Goal: Task Accomplishment & Management: Complete application form

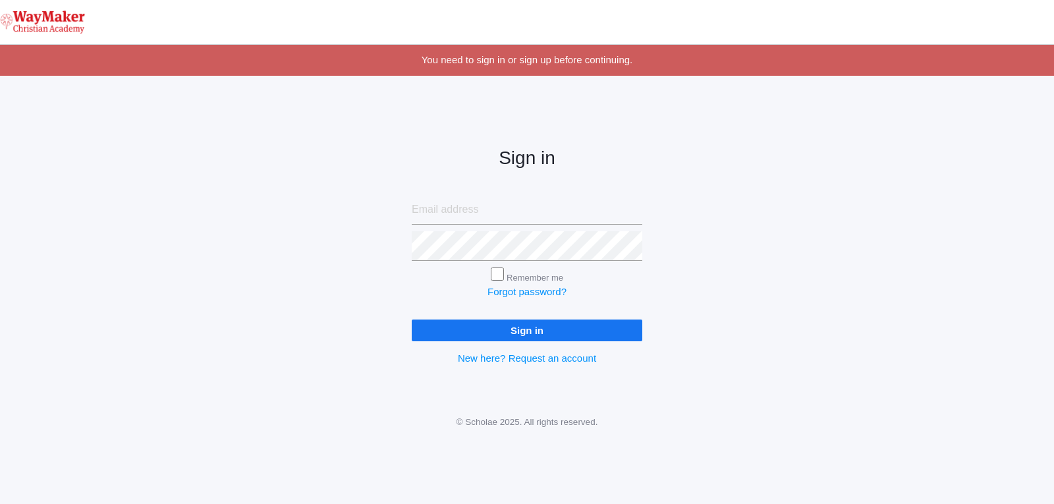
type input "[EMAIL_ADDRESS][DOMAIN_NAME]"
click at [496, 273] on input "Remember me" at bounding box center [497, 274] width 13 height 13
checkbox input "true"
click at [515, 330] on input "Sign in" at bounding box center [527, 331] width 231 height 22
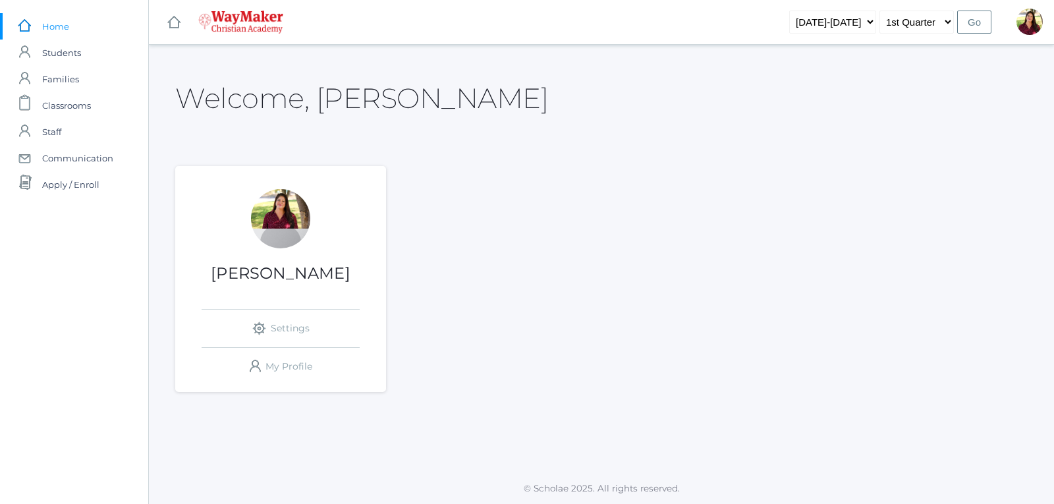
click at [273, 208] on div at bounding box center [280, 218] width 59 height 59
click at [94, 106] on link "icons/clipboard/plain Created with Sketch. Classrooms" at bounding box center [74, 105] width 148 height 26
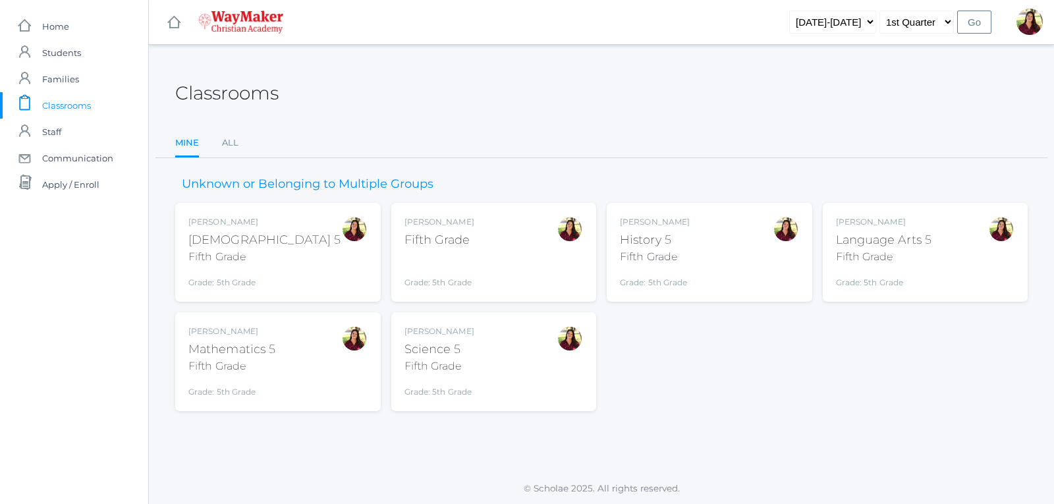
click at [465, 225] on div "Elizabeth Benzinger" at bounding box center [440, 222] width 70 height 12
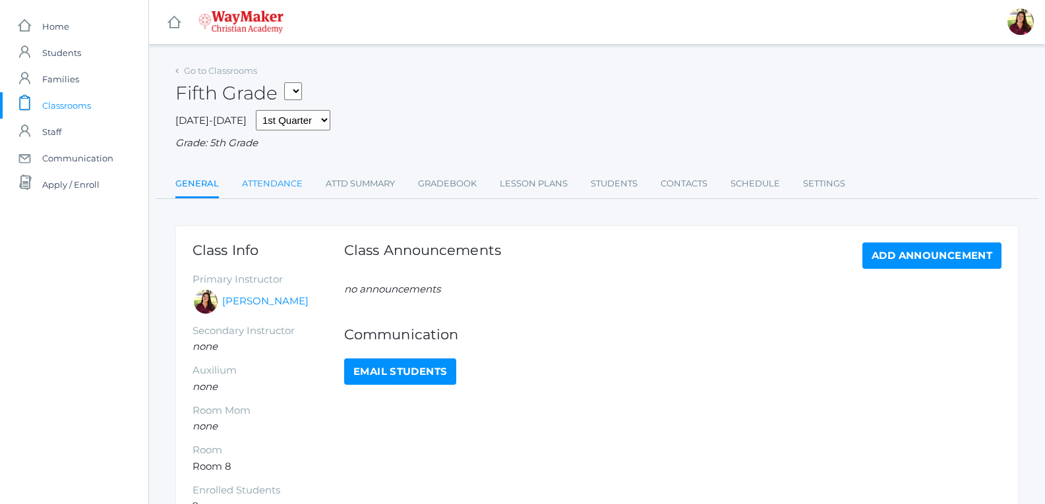
click at [293, 189] on link "Attendance" at bounding box center [272, 184] width 61 height 26
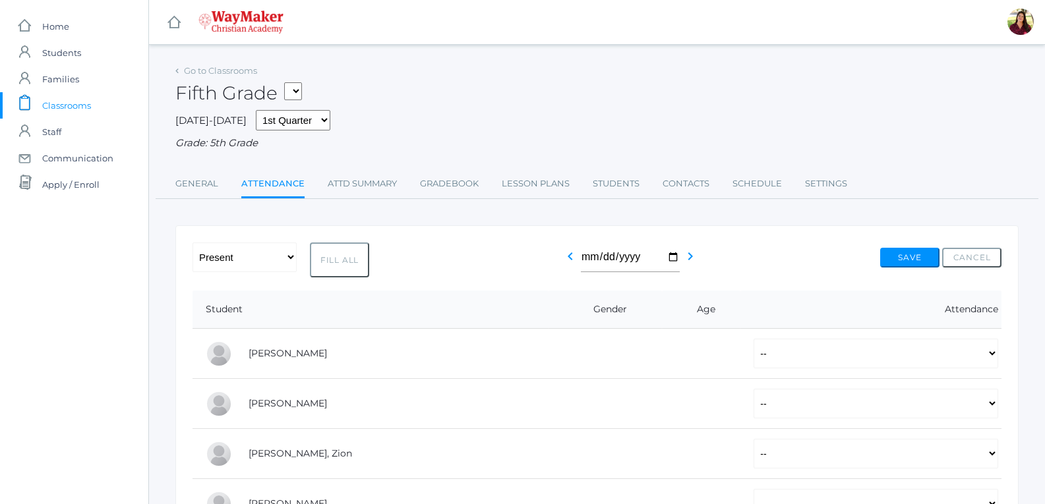
click at [337, 262] on button "Fill All" at bounding box center [339, 260] width 59 height 35
select select "P"
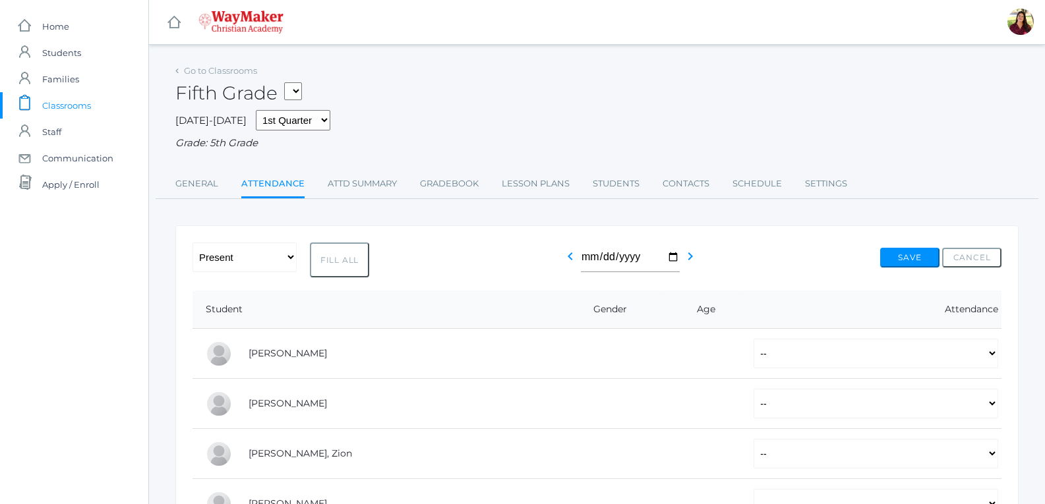
select select "P"
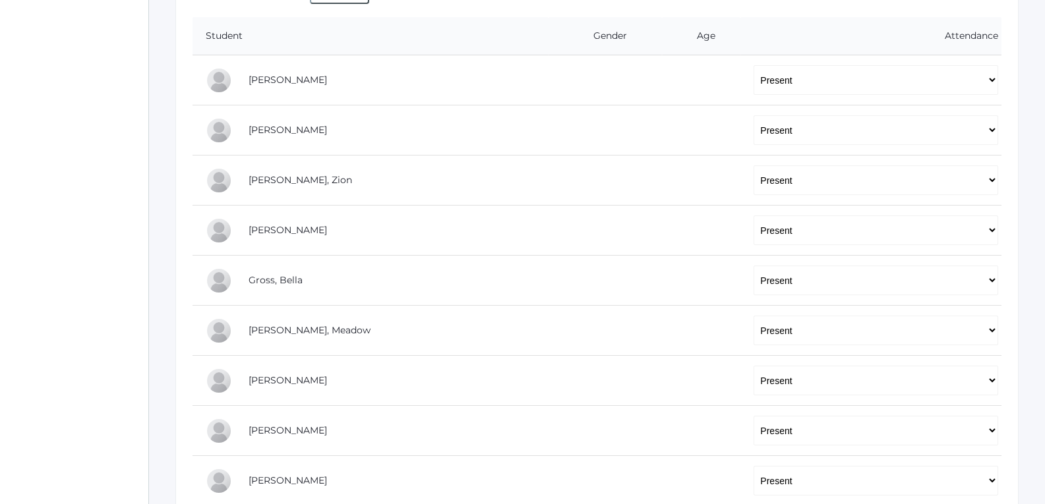
scroll to position [380, 0]
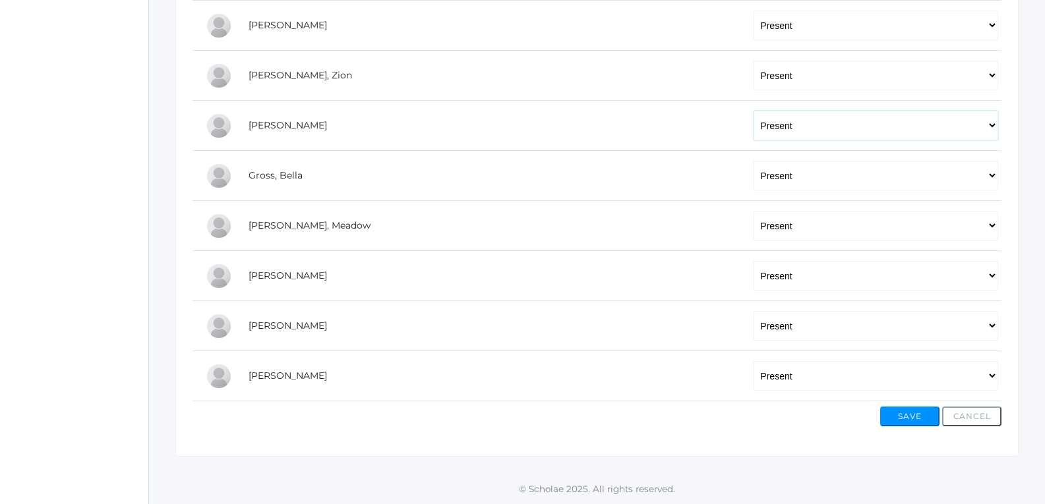
click at [979, 125] on select "-- Present Tardy Excused Tardy Unexcused Absent Excused Absent Unexcused" at bounding box center [875, 126] width 244 height 30
select select "AE"
click at [753, 111] on select "-- Present Tardy Excused Tardy Unexcused Absent Excused Absent Unexcused" at bounding box center [875, 126] width 244 height 30
click at [892, 409] on button "Save" at bounding box center [909, 417] width 59 height 20
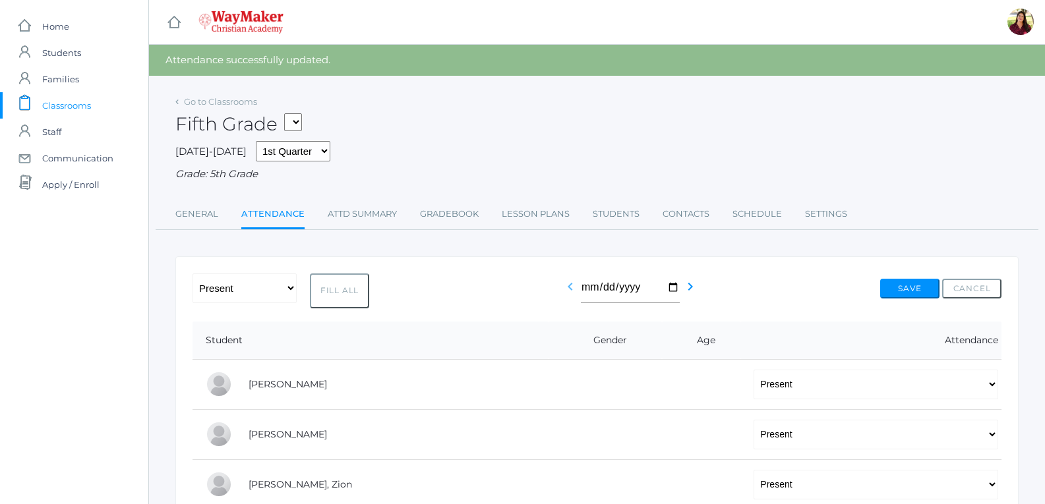
click at [567, 291] on icon "chevron_left" at bounding box center [570, 287] width 16 height 16
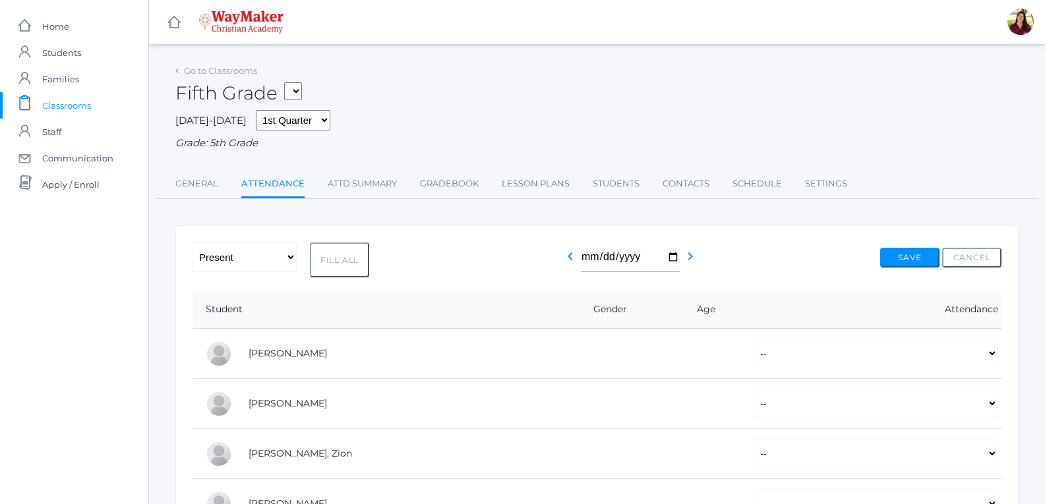
click at [337, 265] on button "Fill All" at bounding box center [339, 260] width 59 height 35
select select "P"
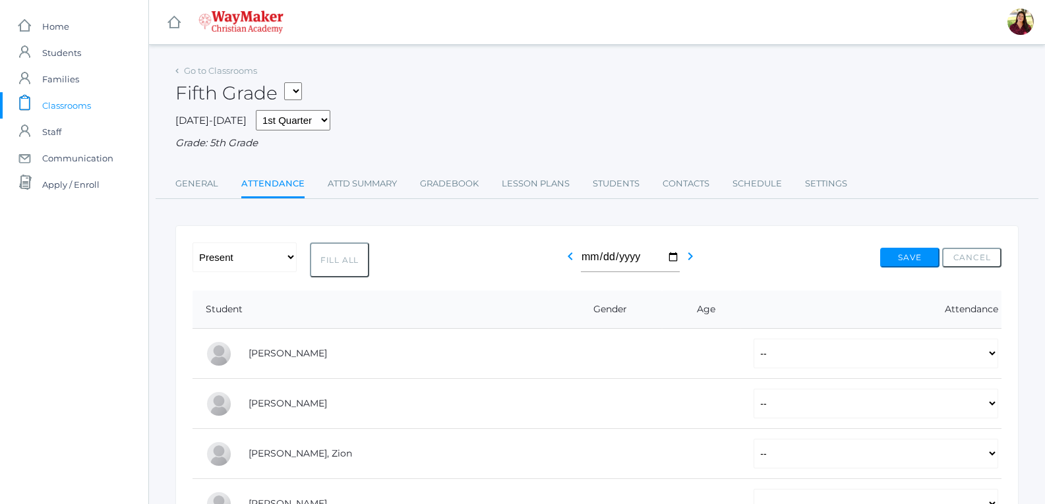
select select "P"
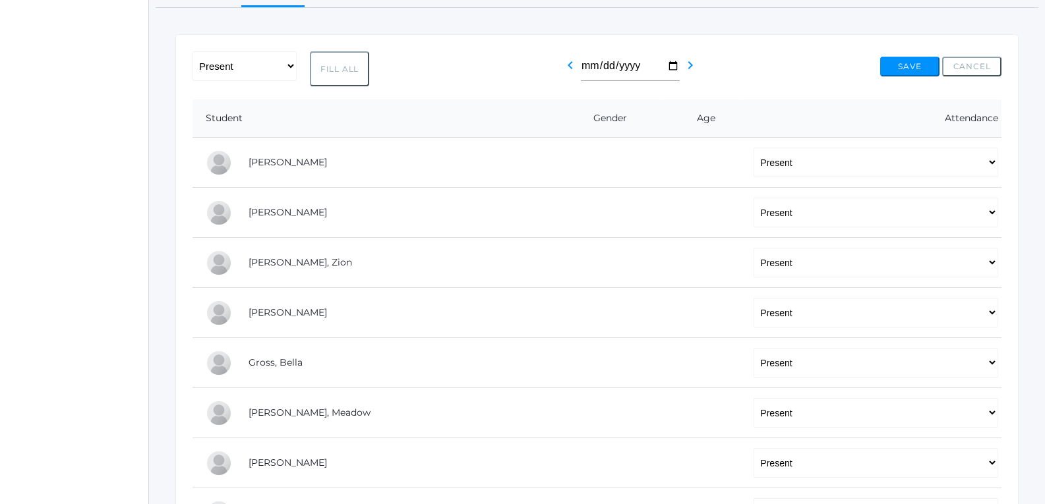
scroll to position [264, 0]
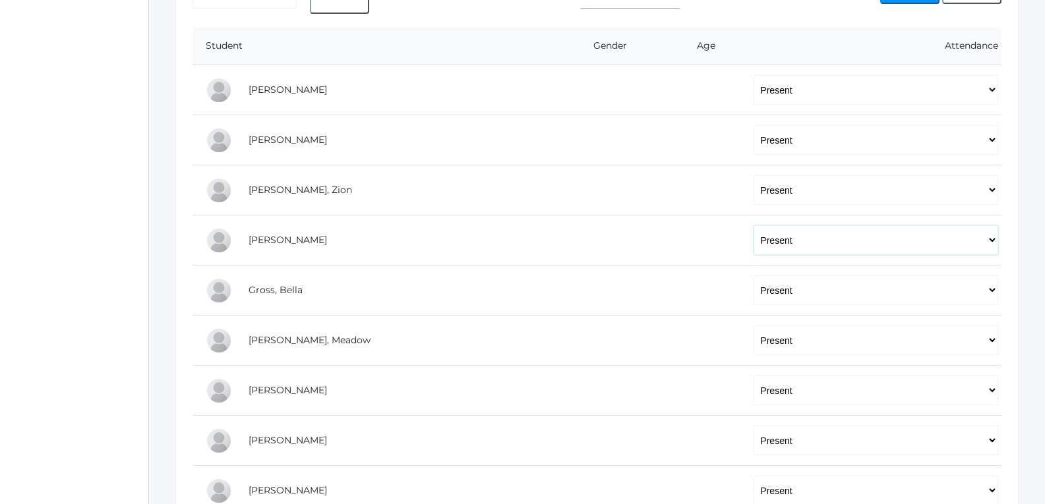
click at [989, 248] on select "-- Present Tardy Excused Tardy Unexcused Absent Excused Absent Unexcused" at bounding box center [875, 240] width 244 height 30
select select "AE"
click at [753, 227] on select "-- Present Tardy Excused Tardy Unexcused Absent Excused Absent Unexcused" at bounding box center [875, 240] width 244 height 30
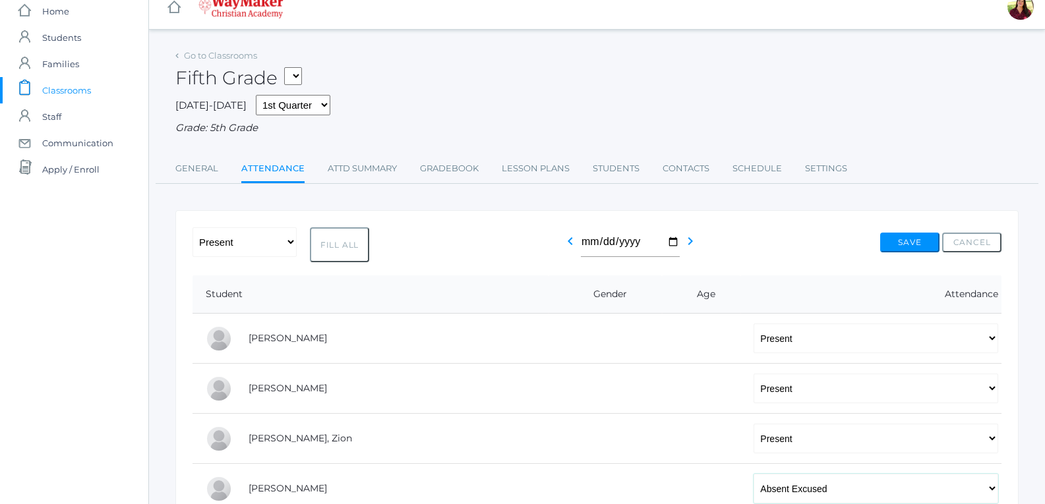
scroll to position [0, 0]
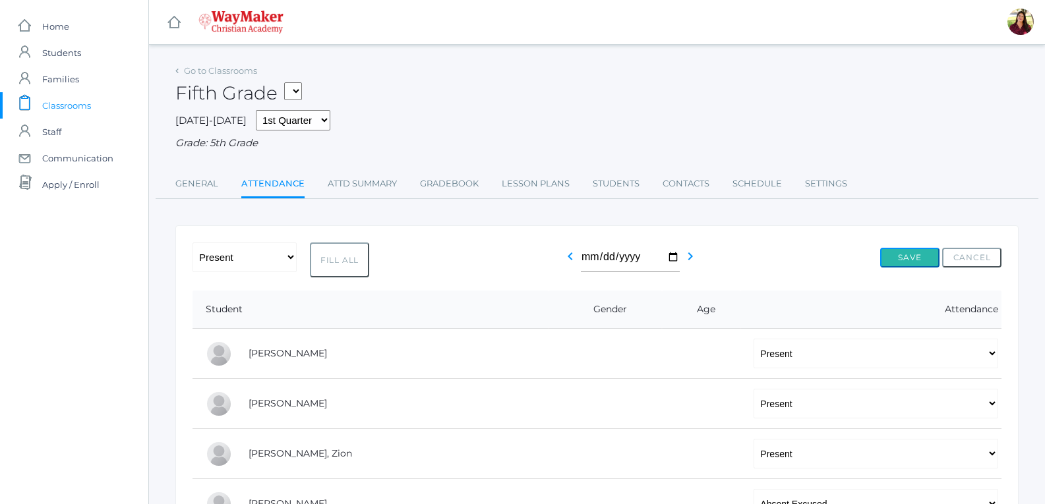
click at [892, 258] on button "Save" at bounding box center [909, 258] width 59 height 20
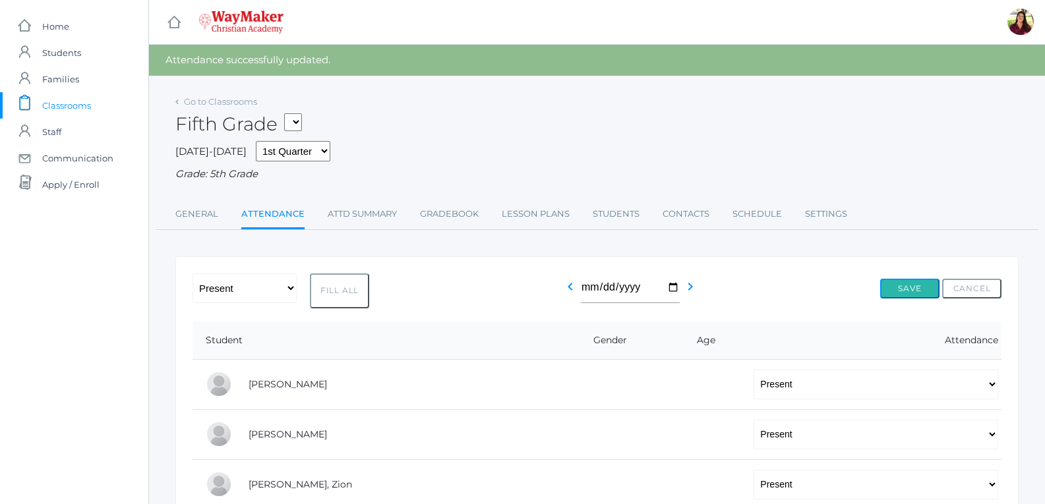
click at [896, 291] on button "Save" at bounding box center [909, 289] width 59 height 20
click at [691, 294] on icon "chevron_right" at bounding box center [690, 287] width 16 height 16
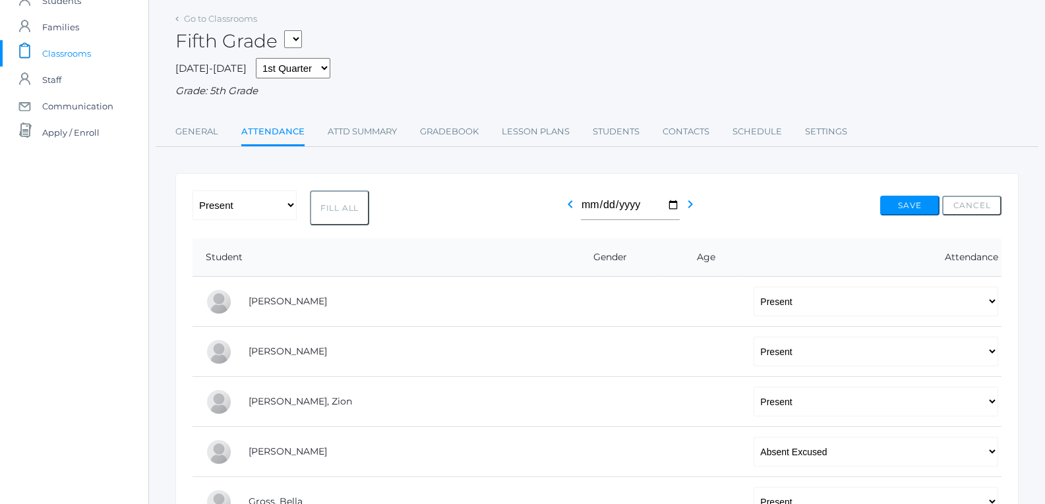
scroll to position [51, 0]
click at [563, 208] on icon "chevron_left" at bounding box center [570, 206] width 16 height 16
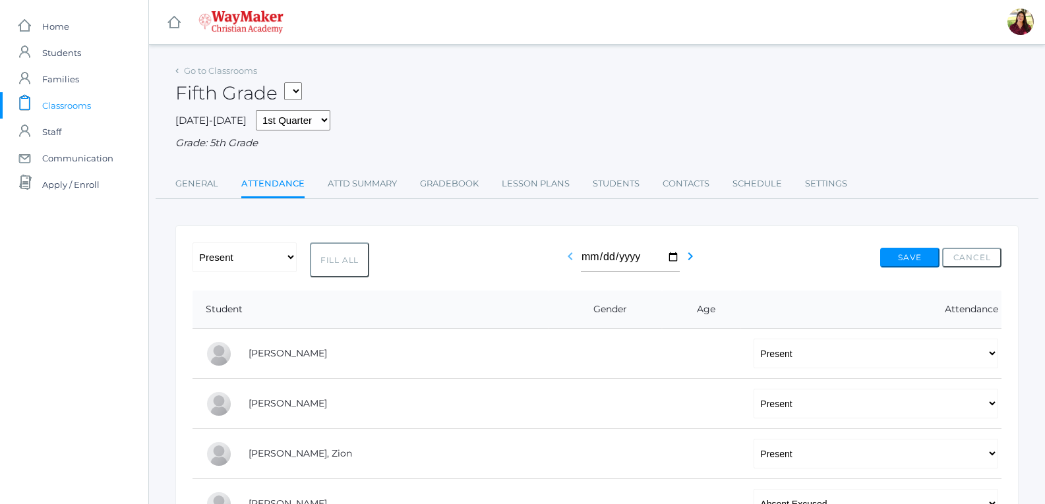
click at [564, 258] on icon "chevron_left" at bounding box center [570, 256] width 16 height 16
click at [355, 264] on button "Fill All" at bounding box center [339, 260] width 59 height 35
select select "P"
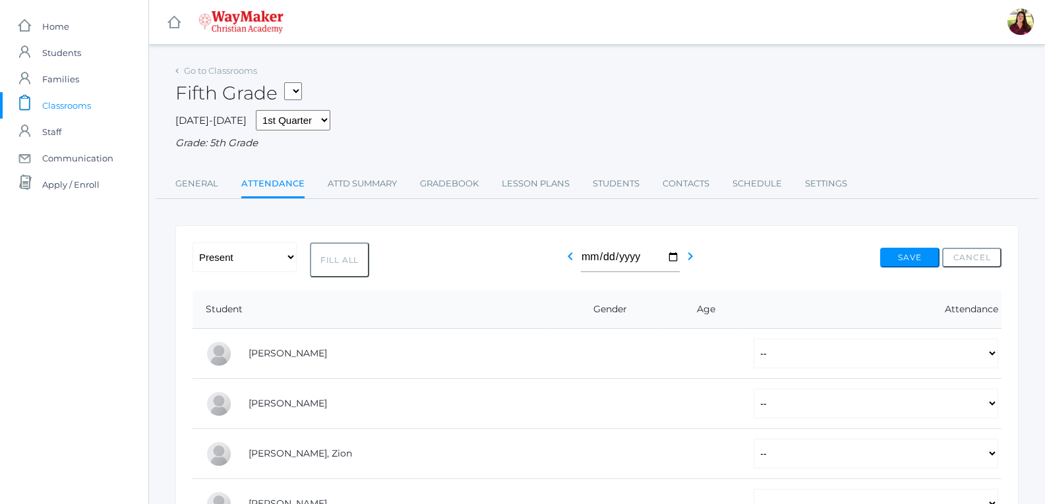
select select "P"
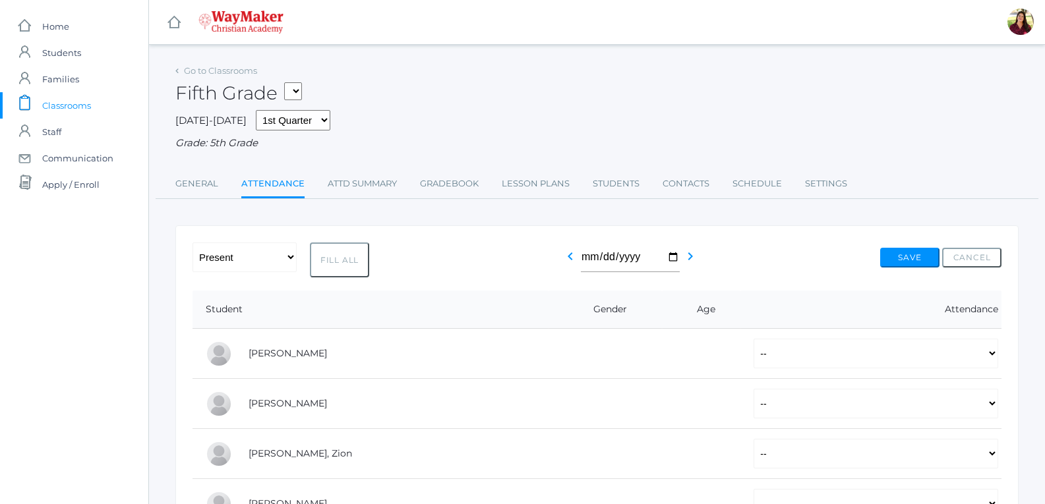
select select "P"
click at [918, 260] on button "Save" at bounding box center [909, 258] width 59 height 20
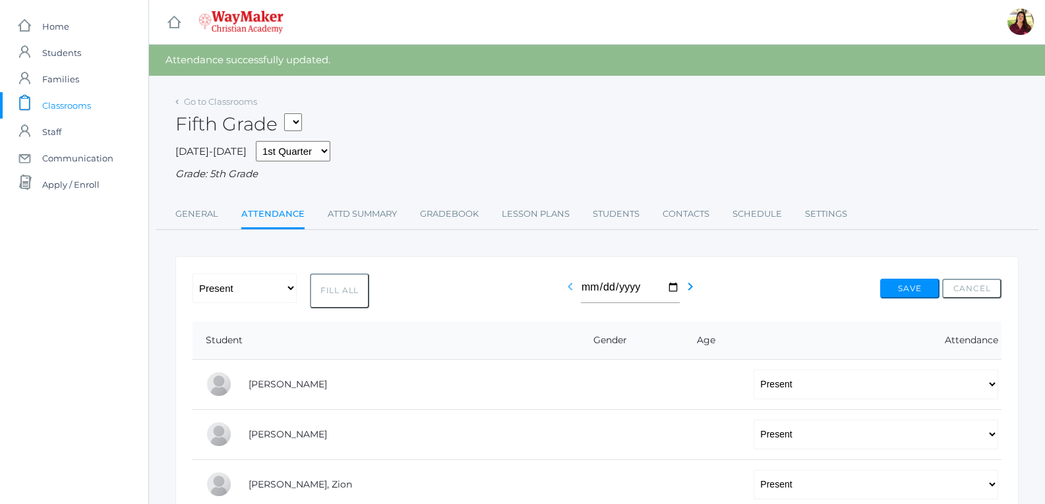
click at [562, 291] on icon "chevron_left" at bounding box center [570, 287] width 16 height 16
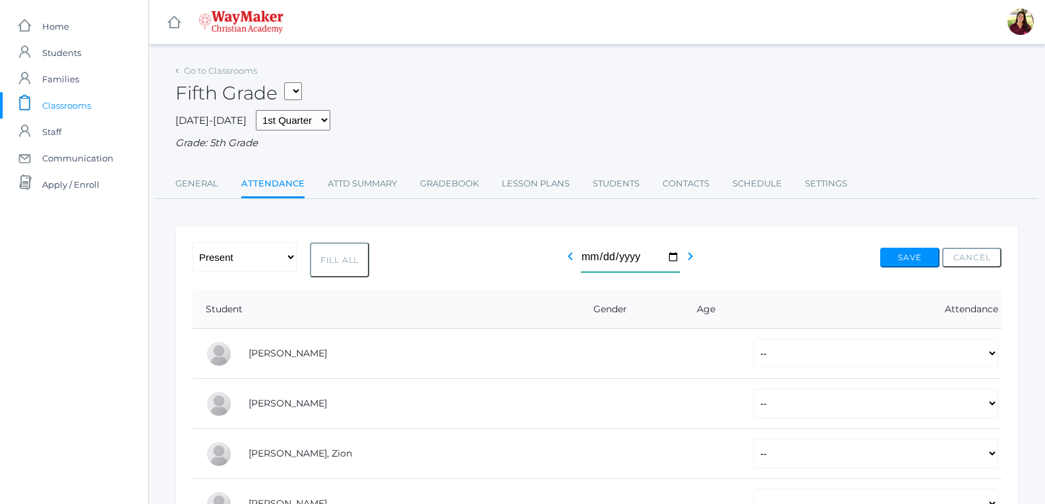
click at [667, 259] on input "[DATE]" at bounding box center [630, 258] width 99 height 30
type input "[DATE]"
click at [566, 262] on icon "chevron_left" at bounding box center [570, 256] width 16 height 16
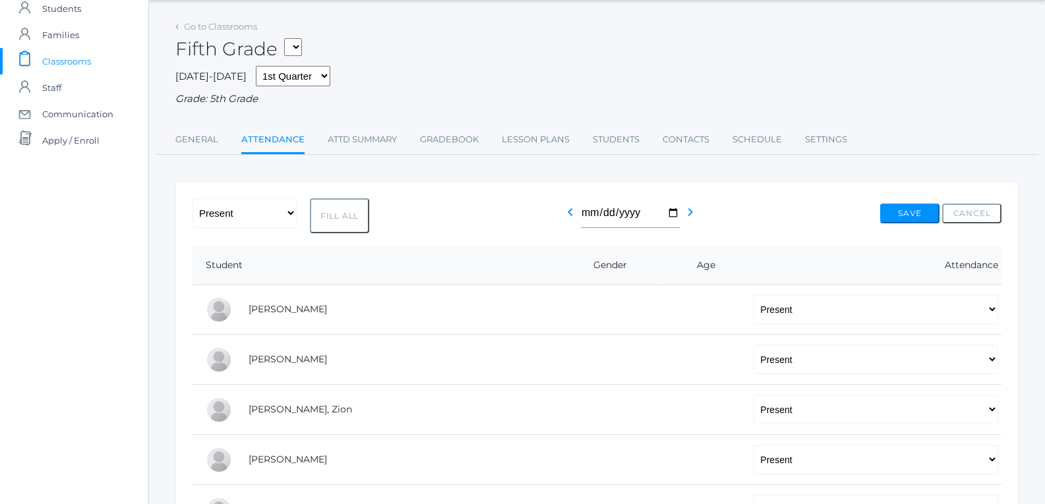
scroll to position [66, 0]
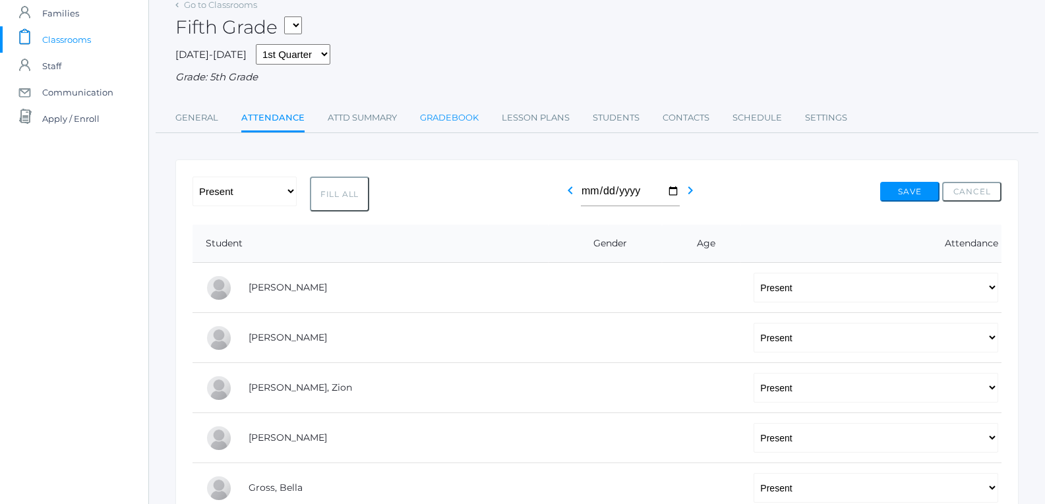
click at [432, 125] on link "Gradebook" at bounding box center [449, 118] width 59 height 26
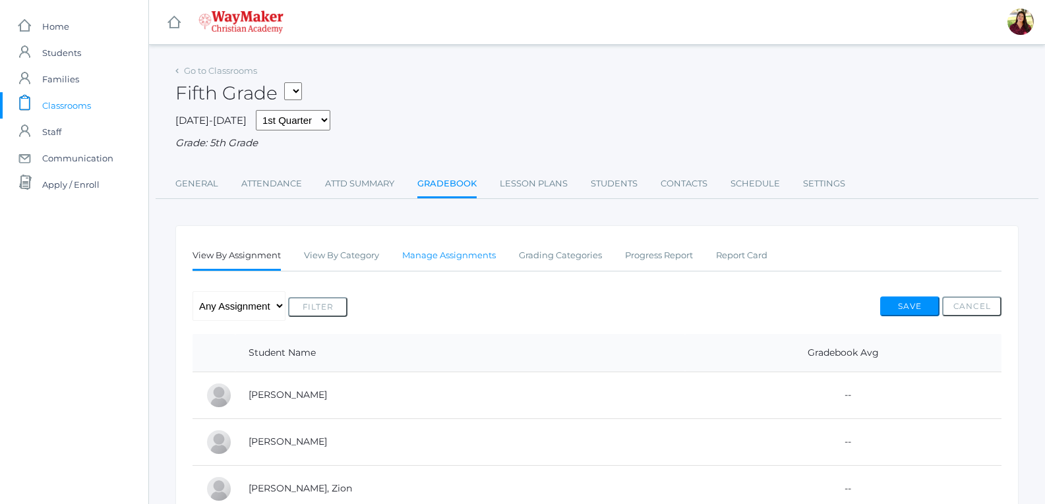
click at [439, 268] on link "Manage Assignments" at bounding box center [449, 256] width 94 height 26
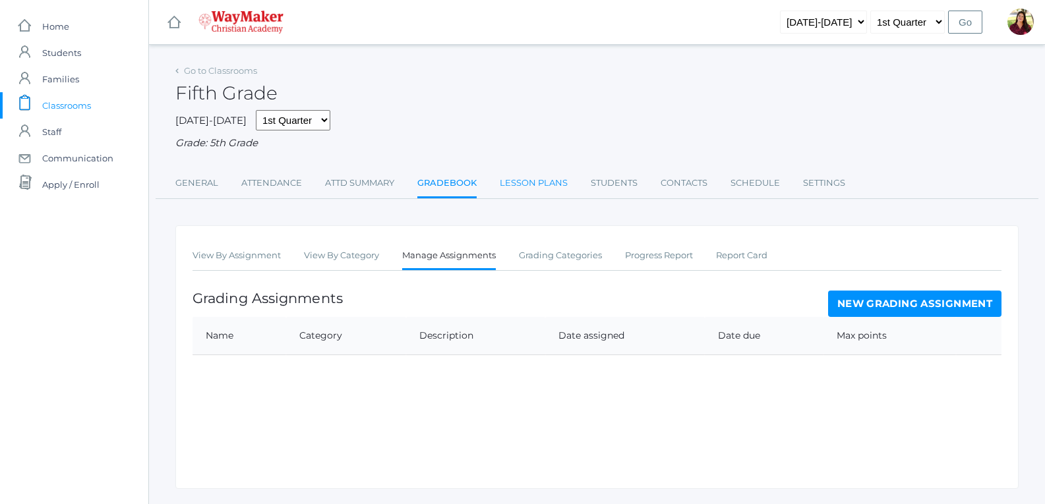
click at [509, 188] on link "Lesson Plans" at bounding box center [534, 183] width 68 height 26
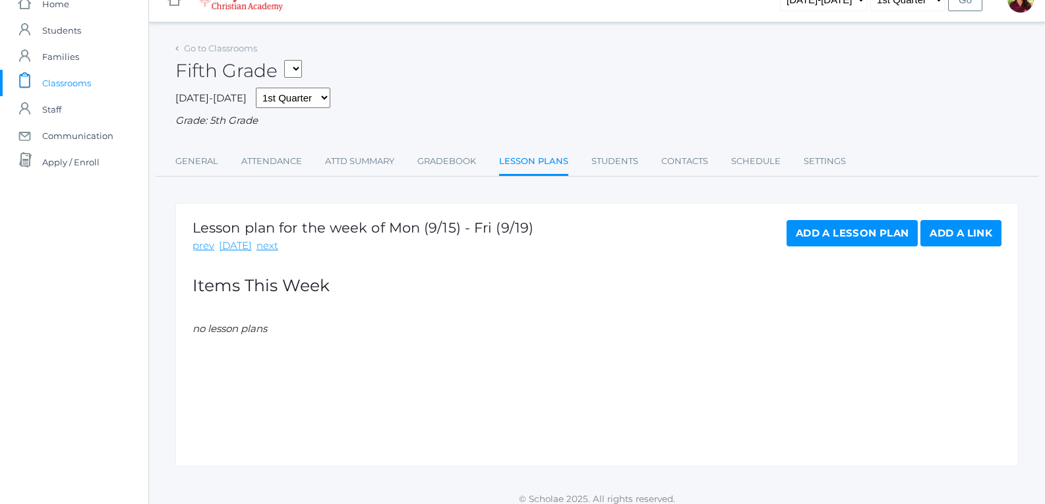
scroll to position [34, 0]
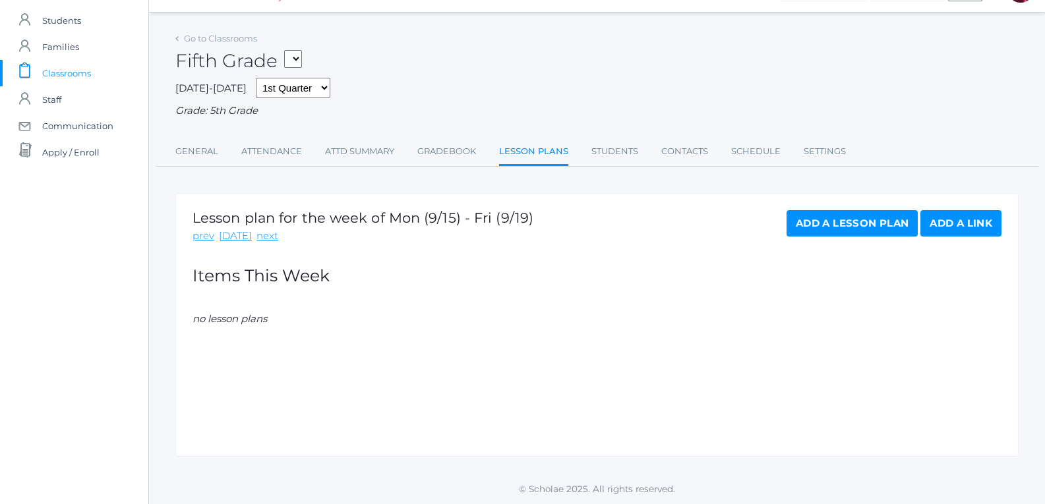
click at [819, 229] on link "Add a Lesson Plan" at bounding box center [851, 223] width 131 height 26
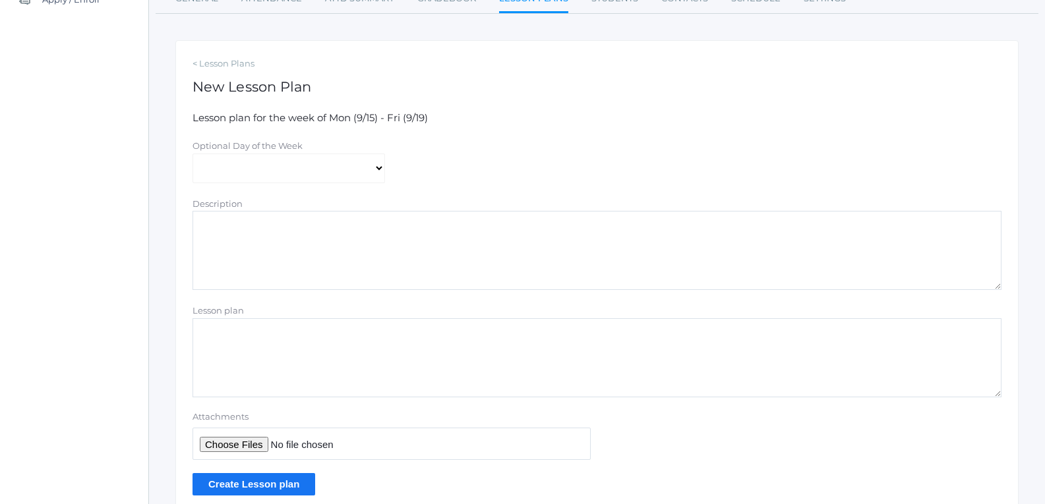
scroll to position [198, 0]
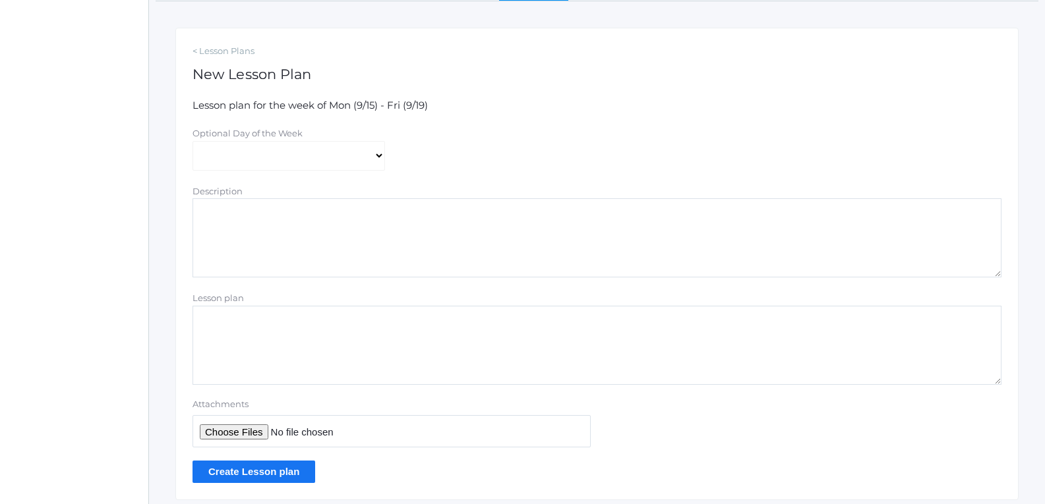
drag, startPoint x: 401, startPoint y: 303, endPoint x: 551, endPoint y: 394, distance: 175.1
